Goal: Find specific page/section: Find specific page/section

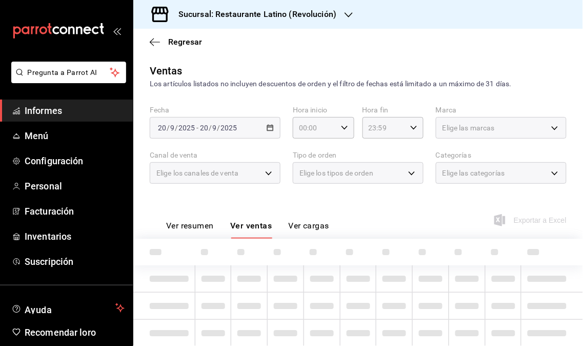
click at [50, 110] on font "Informes" at bounding box center [43, 110] width 37 height 11
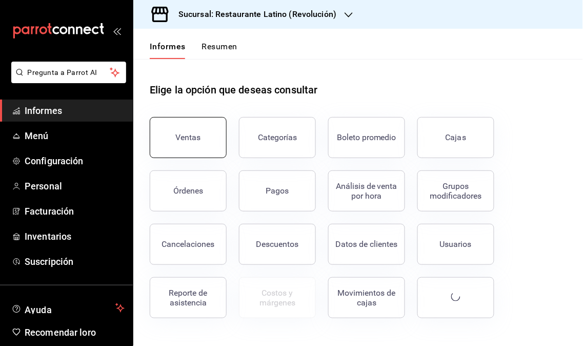
click at [186, 148] on button "Ventas" at bounding box center [188, 137] width 77 height 41
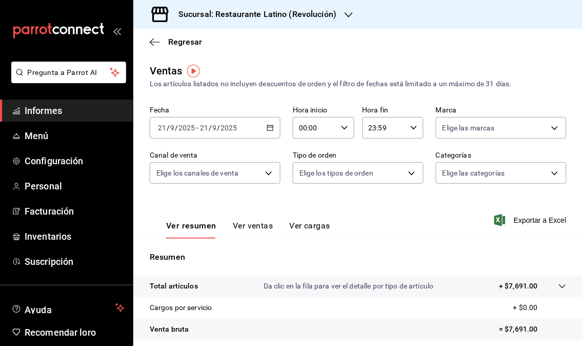
click at [340, 13] on div "Sucursal: Restaurante Latino (Revolución)" at bounding box center [248, 14] width 215 height 29
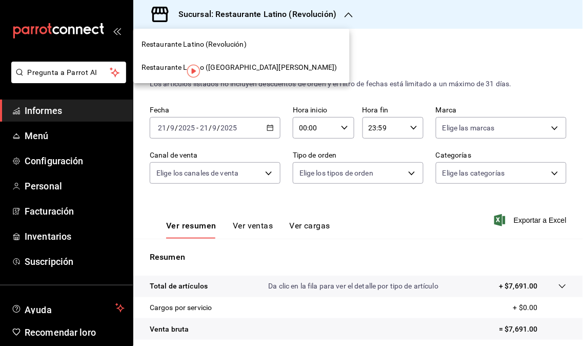
click at [249, 67] on font "Restaurante Latino ([GEOGRAPHIC_DATA][PERSON_NAME])" at bounding box center [239, 67] width 196 height 8
